Goal: Task Accomplishment & Management: Complete application form

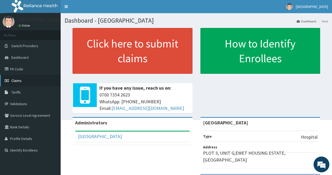
click at [20, 80] on span "Claims" at bounding box center [16, 80] width 10 height 5
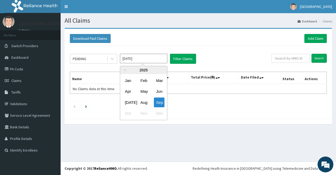
click at [141, 57] on input "Sep 2025" at bounding box center [143, 58] width 47 height 9
click at [128, 100] on div "Jul" at bounding box center [128, 103] width 11 height 10
type input "Jul 2025"
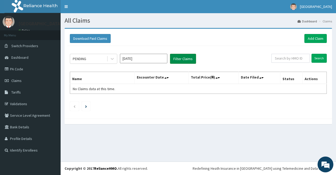
click at [192, 56] on button "Filter Claims" at bounding box center [183, 59] width 26 height 10
click at [182, 59] on button "Filter Claims" at bounding box center [183, 59] width 26 height 10
click at [186, 59] on button "Filter Claims" at bounding box center [183, 59] width 26 height 10
click at [181, 56] on button "Filter Claims" at bounding box center [183, 59] width 26 height 10
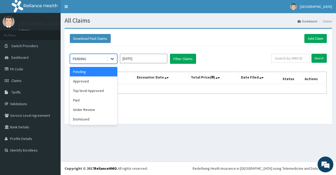
click at [115, 61] on icon at bounding box center [112, 58] width 5 height 5
click at [94, 79] on div "Approved" at bounding box center [93, 81] width 47 height 9
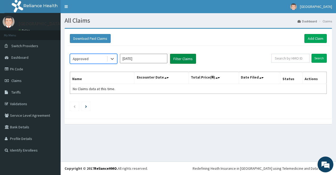
click at [179, 58] on button "Filter Claims" at bounding box center [183, 59] width 26 height 10
click at [183, 59] on button "Filter Claims" at bounding box center [183, 59] width 26 height 10
click at [186, 58] on button "Filter Claims" at bounding box center [183, 59] width 26 height 10
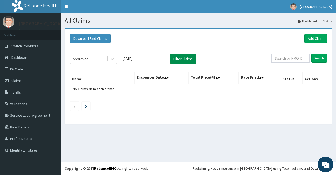
click at [186, 58] on button "Filter Claims" at bounding box center [183, 59] width 26 height 10
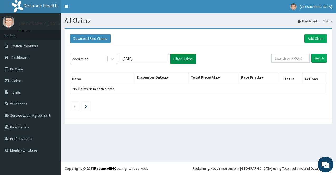
click at [186, 58] on button "Filter Claims" at bounding box center [183, 59] width 26 height 10
click at [163, 60] on input "[DATE]" at bounding box center [143, 58] width 47 height 9
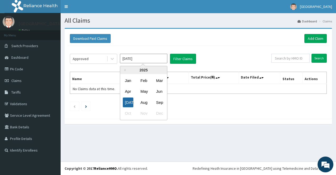
click at [128, 101] on div "[DATE]" at bounding box center [128, 103] width 11 height 10
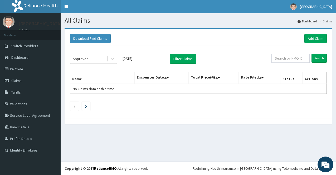
click at [187, 50] on div "Approved [DATE] Filter Claims Search Name Encounter Date Total Price(₦) Date Fi…" at bounding box center [198, 81] width 263 height 70
click at [186, 57] on button "Filter Claims" at bounding box center [183, 59] width 26 height 10
click at [182, 56] on button "Filter Claims" at bounding box center [183, 59] width 26 height 10
click at [146, 58] on input "Sep 2025" at bounding box center [143, 58] width 47 height 9
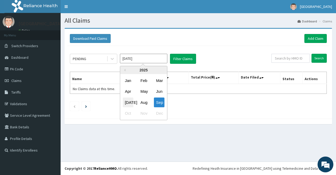
click at [127, 103] on div "Jul" at bounding box center [128, 103] width 11 height 10
type input "Jul 2025"
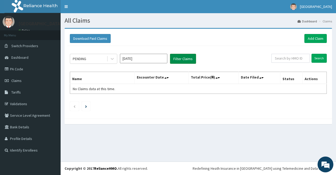
click at [180, 58] on button "Filter Claims" at bounding box center [183, 59] width 26 height 10
click at [321, 36] on link "Add Claim" at bounding box center [316, 38] width 22 height 9
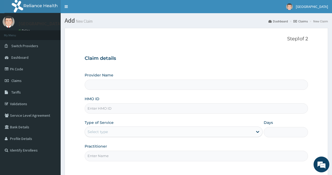
scroll to position [26, 0]
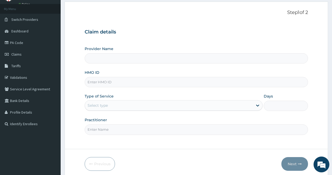
type input "[GEOGRAPHIC_DATA]"
click at [171, 80] on input "HMO ID" at bounding box center [196, 82] width 223 height 10
type input "XIA/10079/A"
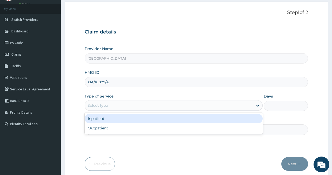
click at [193, 103] on div "Select type" at bounding box center [169, 105] width 168 height 8
click at [163, 118] on div "Inpatient" at bounding box center [174, 118] width 178 height 9
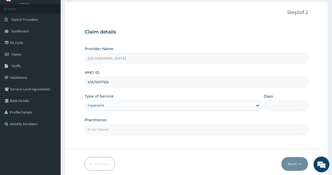
click at [288, 101] on input "Days" at bounding box center [286, 106] width 45 height 10
type input "3"
click at [151, 131] on input "Practitioner" at bounding box center [196, 130] width 223 height 10
type input "DR EKPO"
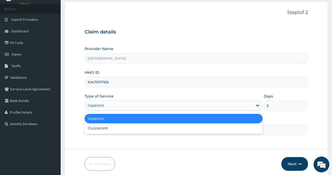
click at [124, 106] on div "Inpatient" at bounding box center [169, 105] width 168 height 8
click at [170, 119] on div "Inpatient" at bounding box center [174, 118] width 178 height 9
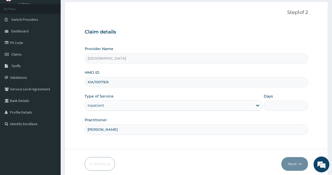
click at [260, 139] on div "Step 1 of 2 Claim details Provider Name SAN DOMINIQUE HOSPITAL HMO ID XIA/10079…" at bounding box center [196, 75] width 223 height 131
click at [284, 104] on input "Days" at bounding box center [286, 106] width 45 height 10
type input "3"
click at [298, 163] on button "Next" at bounding box center [295, 164] width 27 height 14
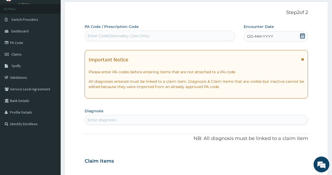
click at [102, 35] on div "Enter Code(Secondary Care Only)" at bounding box center [119, 35] width 62 height 5
type input "PA/516836"
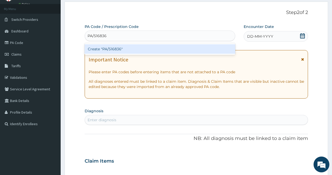
click at [109, 45] on div "Create "PA/516836"" at bounding box center [160, 48] width 151 height 9
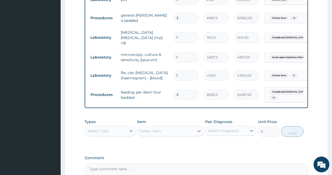
scroll to position [589, 0]
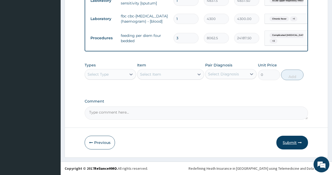
click at [295, 141] on button "Submit" at bounding box center [293, 143] width 32 height 14
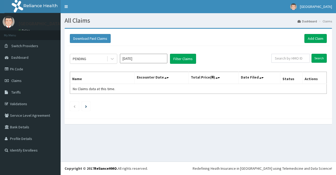
click at [147, 59] on input "[DATE]" at bounding box center [143, 58] width 47 height 9
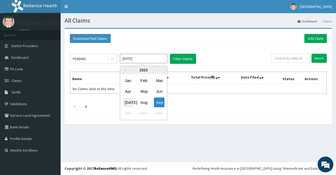
click at [131, 99] on div "[DATE]" at bounding box center [128, 103] width 11 height 10
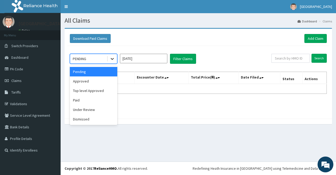
click at [111, 58] on icon at bounding box center [112, 58] width 5 height 5
click at [96, 77] on div "Approved" at bounding box center [93, 81] width 47 height 9
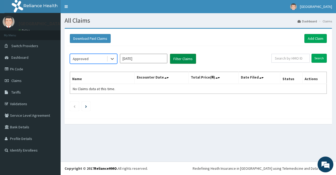
click at [184, 57] on button "Filter Claims" at bounding box center [183, 59] width 26 height 10
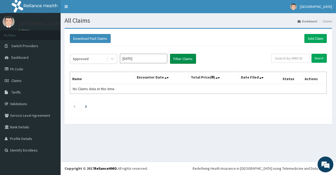
click at [184, 57] on button "Filter Claims" at bounding box center [183, 59] width 26 height 10
click at [185, 60] on button "Filter Claims" at bounding box center [183, 59] width 26 height 10
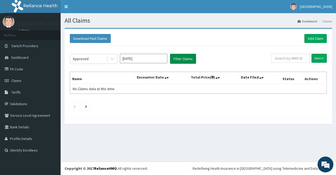
click at [185, 60] on button "Filter Claims" at bounding box center [183, 59] width 26 height 10
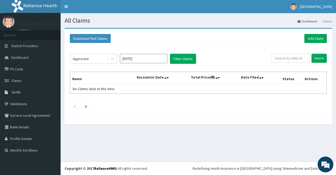
click at [139, 55] on input "[DATE]" at bounding box center [143, 58] width 47 height 9
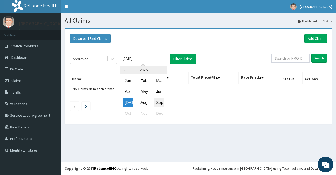
click at [161, 102] on div "Sep" at bounding box center [159, 103] width 11 height 10
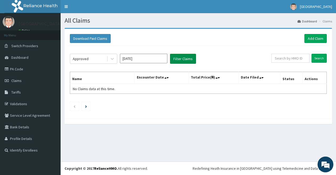
click at [180, 57] on button "Filter Claims" at bounding box center [183, 59] width 26 height 10
click at [158, 58] on input "[DATE]" at bounding box center [143, 58] width 47 height 9
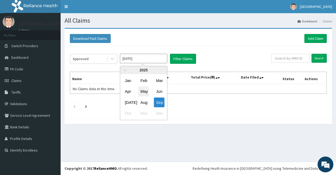
click at [146, 96] on div "May" at bounding box center [144, 92] width 11 height 10
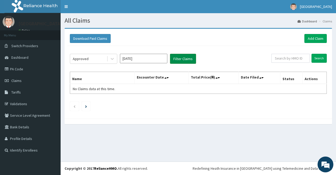
click at [181, 58] on button "Filter Claims" at bounding box center [183, 59] width 26 height 10
click at [151, 58] on input "[DATE]" at bounding box center [143, 58] width 47 height 9
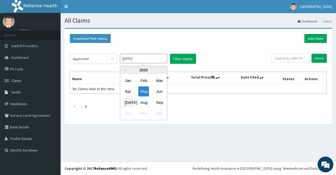
click at [129, 102] on div "[DATE]" at bounding box center [128, 103] width 11 height 10
type input "[DATE]"
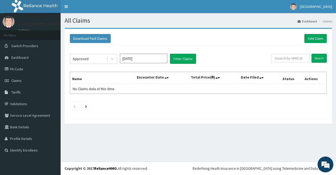
click at [129, 102] on div "Approved [DATE] Filter Claims Search Name Encounter Date Total Price(₦) Date Fi…" at bounding box center [198, 81] width 263 height 70
click at [178, 57] on button "Filter Claims" at bounding box center [183, 59] width 26 height 10
click at [179, 54] on button "Filter Claims" at bounding box center [183, 59] width 26 height 10
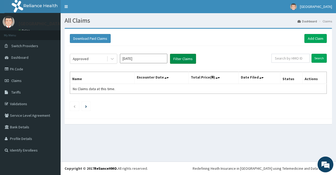
click at [179, 54] on button "Filter Claims" at bounding box center [183, 59] width 26 height 10
